Goal: Information Seeking & Learning: Learn about a topic

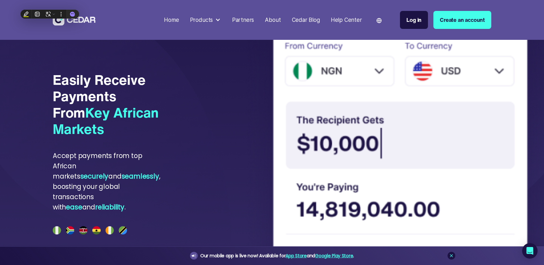
scroll to position [1803, 0]
click at [88, 21] on img at bounding box center [74, 20] width 43 height 12
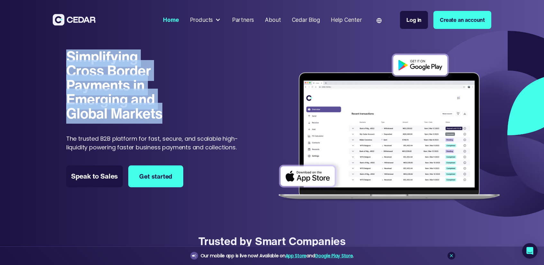
drag, startPoint x: 66, startPoint y: 56, endPoint x: 170, endPoint y: 112, distance: 117.7
click at [170, 112] on h1 "Simplifying Cross Border Payments in Emerging and Global Markets" at bounding box center [120, 84] width 108 height 71
copy h1 "Simplifying Cross Border Payments in Emerging and Global Markets"
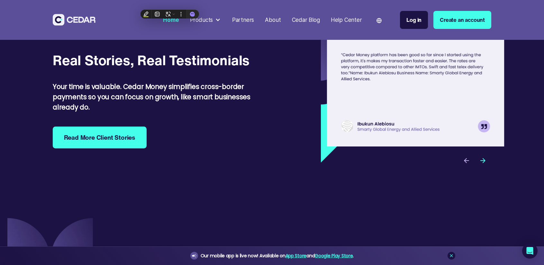
scroll to position [2109, 0]
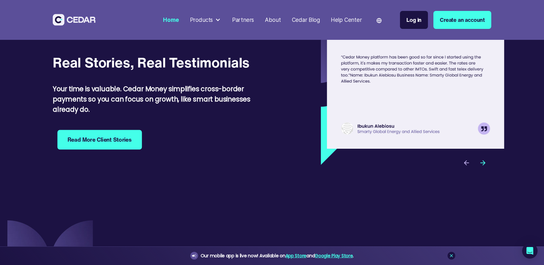
click at [132, 149] on link "Read More Client Stories" at bounding box center [99, 140] width 84 height 20
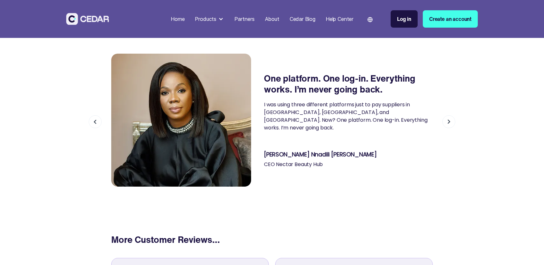
scroll to position [185, 0]
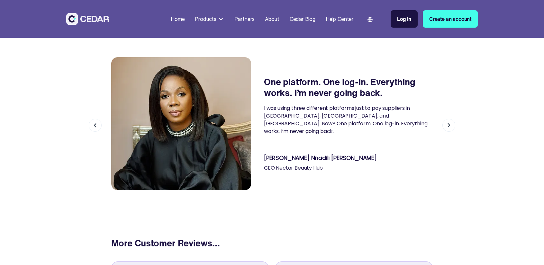
click at [262, 83] on div "One platform. One log-in. Everything works. I’m never going back. I was using t…" at bounding box center [271, 123] width 321 height 148
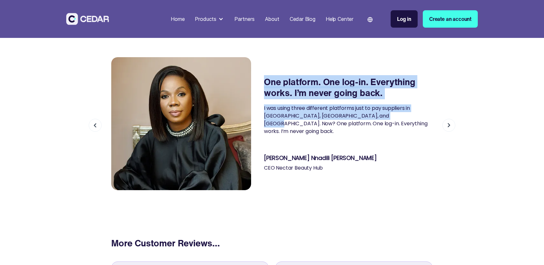
scroll to position [0, 0]
drag, startPoint x: 264, startPoint y: 83, endPoint x: 377, endPoint y: 129, distance: 121.9
click at [377, 129] on div "One platform. One log-in. Everything works. I’m never going back. I was using t…" at bounding box center [348, 123] width 169 height 94
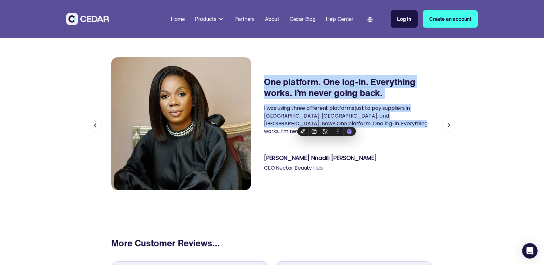
copy div "One platform. One log-in. Everything works. I’m never going back. I was using t…"
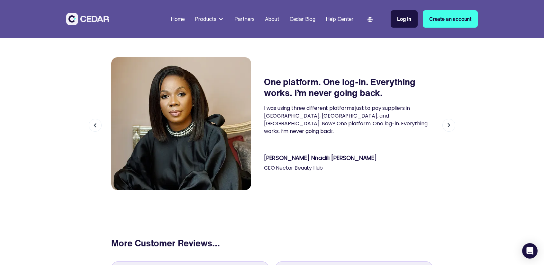
click at [488, 155] on div "We’re absolutely loving Cedar Money! At Essencepoint Elevators, Cedar made payi…" at bounding box center [272, 123] width 544 height 148
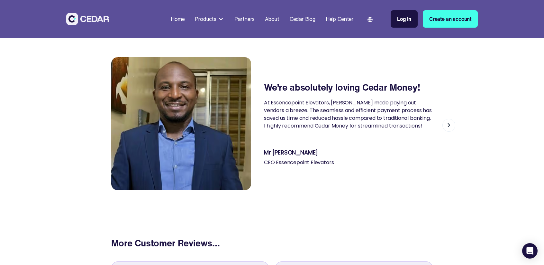
click at [452, 124] on img "next slide" at bounding box center [448, 125] width 13 height 13
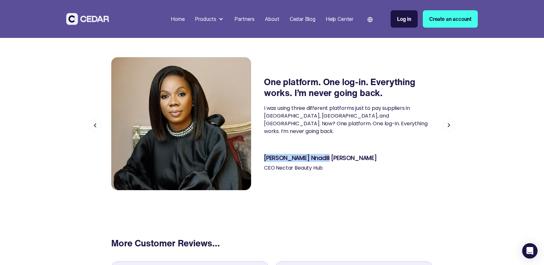
drag, startPoint x: 323, startPoint y: 153, endPoint x: 265, endPoint y: 155, distance: 58.5
click at [265, 155] on div "Beatrice Nnadili Eneh" at bounding box center [348, 158] width 169 height 7
copy strong "Beatrice Nnadili Eneh"
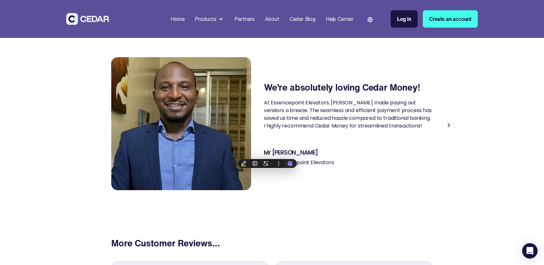
click at [446, 127] on img "next slide" at bounding box center [448, 125] width 13 height 13
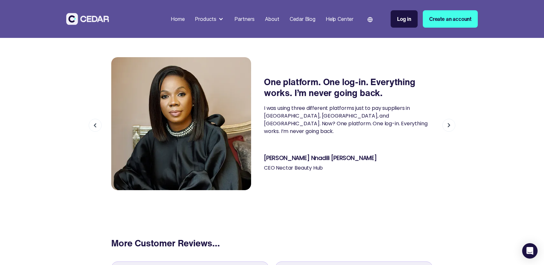
click at [324, 166] on div "CEO Nectar Beauty Hub" at bounding box center [348, 168] width 169 height 6
drag, startPoint x: 324, startPoint y: 165, endPoint x: 258, endPoint y: 163, distance: 66.2
click at [258, 163] on div "One platform. One log-in. Everything works. I’m never going back. I was using t…" at bounding box center [271, 123] width 321 height 148
copy div "CEO Nectar Beauty Hub"
